Goal: Transaction & Acquisition: Purchase product/service

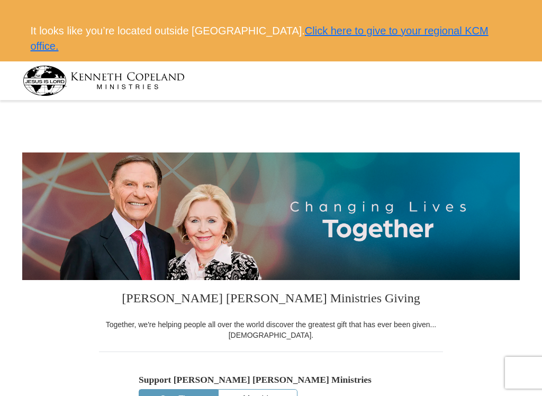
select select "CA"
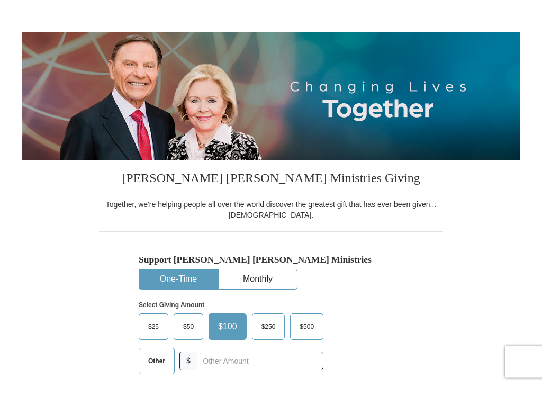
scroll to position [113, 0]
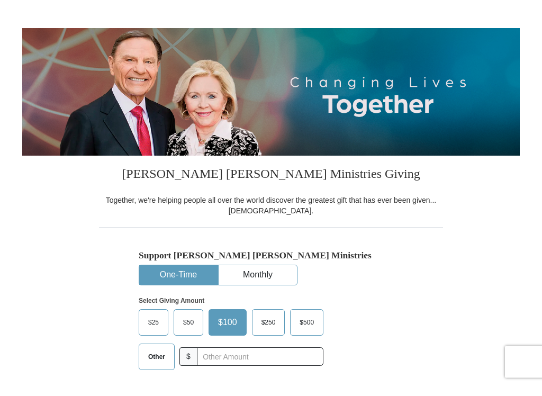
click at [192, 325] on span "$50" at bounding box center [188, 333] width 21 height 16
click at [0, 0] on input "$50" at bounding box center [0, 0] width 0 height 0
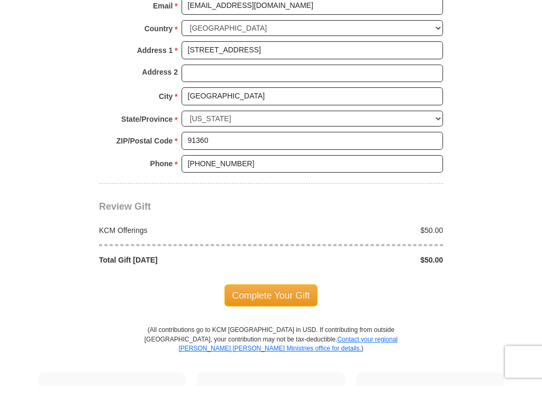
scroll to position [834, 0]
click at [277, 295] on span "Complete Your Gift" at bounding box center [271, 306] width 94 height 22
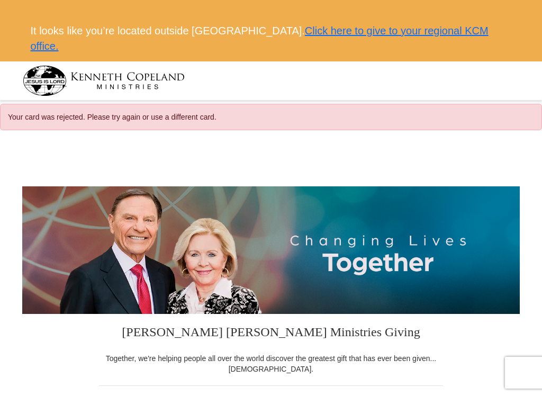
select select "CA"
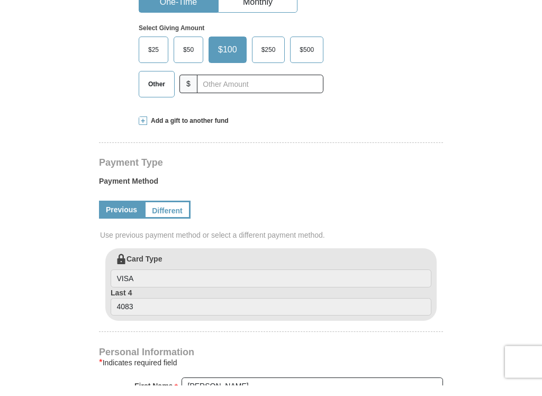
scroll to position [420, 0]
click at [177, 211] on link "Different" at bounding box center [167, 220] width 47 height 18
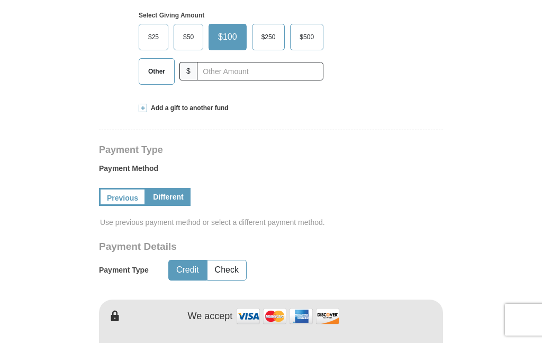
scroll to position [421, 0]
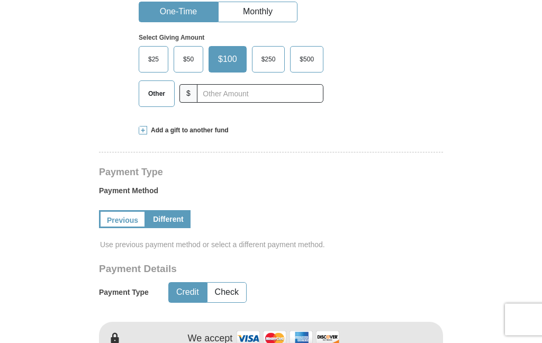
click at [194, 61] on span "$50" at bounding box center [188, 60] width 21 height 16
click at [0, 0] on input "$50" at bounding box center [0, 0] width 0 height 0
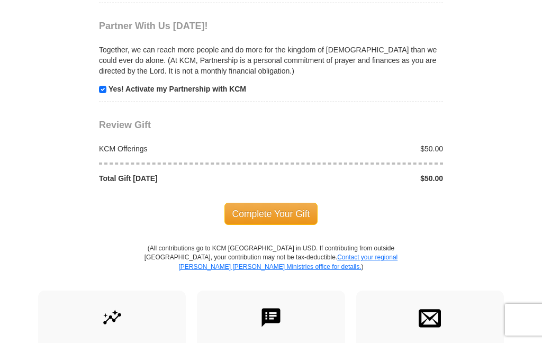
scroll to position [1150, 0]
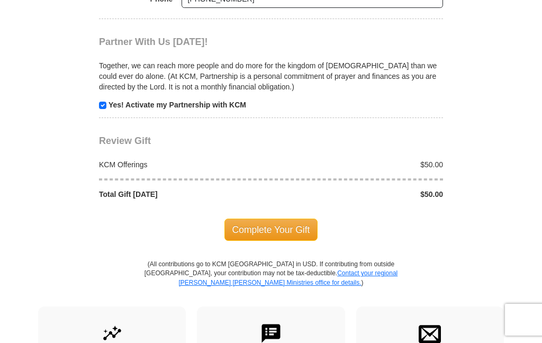
click at [266, 218] on span "Complete Your Gift" at bounding box center [271, 229] width 94 height 22
